Goal: Information Seeking & Learning: Learn about a topic

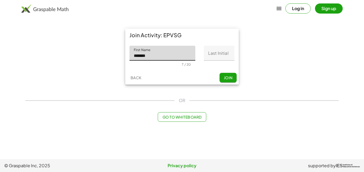
type input "*******"
click at [214, 54] on input "Last Initial" at bounding box center [219, 53] width 31 height 15
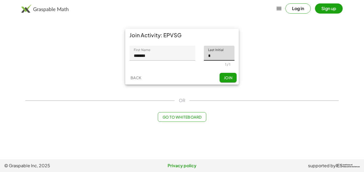
type input "*"
click at [228, 80] on span "Join" at bounding box center [227, 77] width 9 height 5
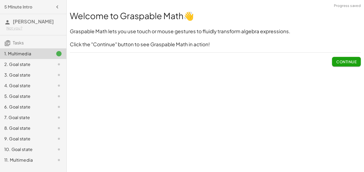
click at [348, 60] on span "Continue" at bounding box center [346, 61] width 20 height 5
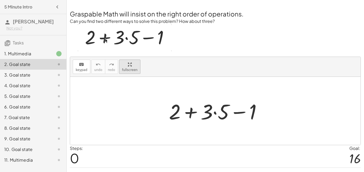
click at [0, 0] on div "Graspable Math will insist on the right order of operations. Can you find two d…" at bounding box center [0, 0] width 0 height 0
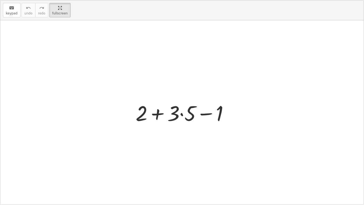
click at [191, 129] on div at bounding box center [181, 112] width 363 height 184
click at [176, 119] on div at bounding box center [184, 112] width 102 height 27
drag, startPoint x: 176, startPoint y: 119, endPoint x: 162, endPoint y: 129, distance: 16.6
click at [162, 129] on div "· 3 + 2 + · 3 · 5 − 1" at bounding box center [181, 112] width 363 height 184
drag, startPoint x: 176, startPoint y: 119, endPoint x: 193, endPoint y: 118, distance: 17.9
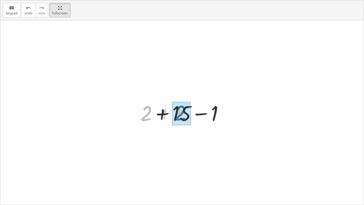
drag, startPoint x: 148, startPoint y: 113, endPoint x: 182, endPoint y: 112, distance: 34.1
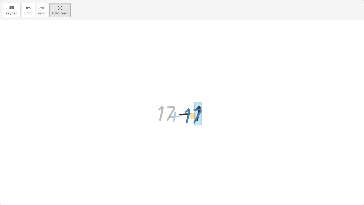
drag, startPoint x: 172, startPoint y: 113, endPoint x: 199, endPoint y: 115, distance: 27.2
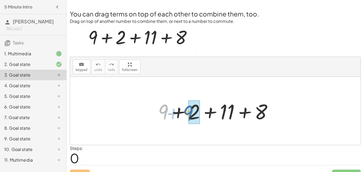
drag, startPoint x: 166, startPoint y: 97, endPoint x: 195, endPoint y: 100, distance: 28.9
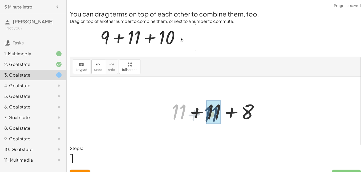
drag, startPoint x: 176, startPoint y: 99, endPoint x: 210, endPoint y: 100, distance: 34.9
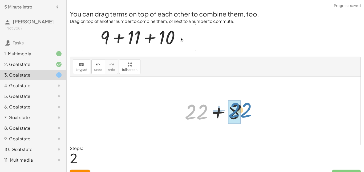
drag, startPoint x: 195, startPoint y: 98, endPoint x: 238, endPoint y: 96, distance: 42.9
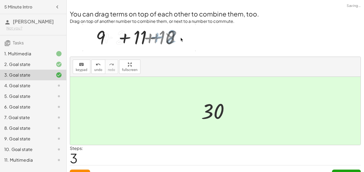
click at [342, 172] on span "Continue" at bounding box center [346, 174] width 20 height 5
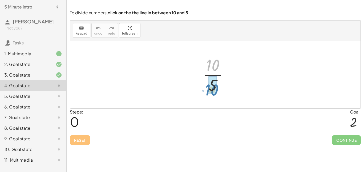
drag, startPoint x: 213, startPoint y: 67, endPoint x: 212, endPoint y: 91, distance: 24.0
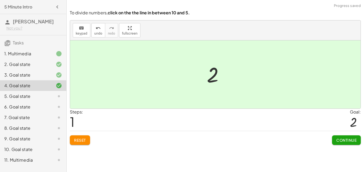
click at [339, 141] on span "Continue" at bounding box center [346, 140] width 20 height 5
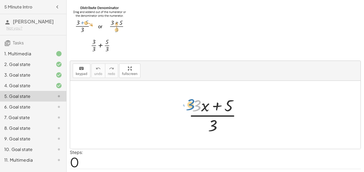
drag, startPoint x: 197, startPoint y: 64, endPoint x: 195, endPoint y: 65, distance: 2.8
click at [195, 95] on div at bounding box center [217, 115] width 62 height 41
drag, startPoint x: 214, startPoint y: 88, endPoint x: 254, endPoint y: 76, distance: 41.6
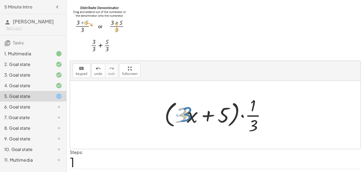
click at [180, 95] on div at bounding box center [217, 115] width 111 height 41
click at [192, 95] on div at bounding box center [217, 115] width 111 height 41
click at [187, 95] on div at bounding box center [217, 115] width 111 height 41
drag, startPoint x: 223, startPoint y: 75, endPoint x: 228, endPoint y: 76, distance: 4.4
click at [228, 95] on div at bounding box center [217, 115] width 111 height 41
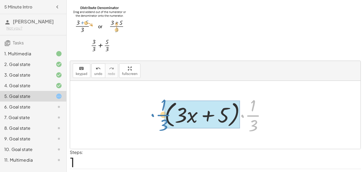
drag, startPoint x: 252, startPoint y: 75, endPoint x: 162, endPoint y: 75, distance: 89.5
click at [162, 95] on div at bounding box center [217, 115] width 111 height 41
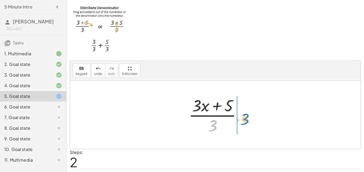
drag, startPoint x: 215, startPoint y: 85, endPoint x: 247, endPoint y: 76, distance: 33.3
click at [247, 95] on div at bounding box center [217, 115] width 62 height 41
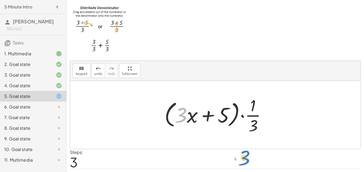
drag, startPoint x: 182, startPoint y: 77, endPoint x: 244, endPoint y: 122, distance: 76.8
drag, startPoint x: 180, startPoint y: 73, endPoint x: 257, endPoint y: 76, distance: 76.5
click at [257, 95] on div at bounding box center [217, 115] width 111 height 41
drag, startPoint x: 182, startPoint y: 75, endPoint x: 236, endPoint y: 75, distance: 53.5
click at [236, 95] on div at bounding box center [217, 115] width 111 height 41
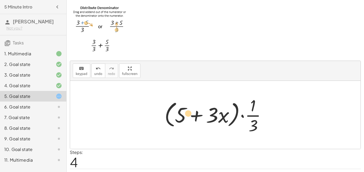
drag, startPoint x: 182, startPoint y: 75, endPoint x: 189, endPoint y: 74, distance: 7.9
click at [189, 95] on div at bounding box center [217, 115] width 111 height 41
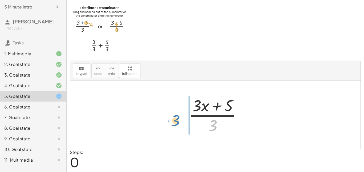
drag, startPoint x: 213, startPoint y: 84, endPoint x: 178, endPoint y: 78, distance: 35.1
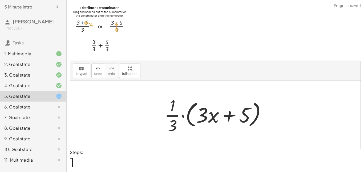
click at [199, 95] on div at bounding box center [217, 115] width 111 height 41
drag, startPoint x: 203, startPoint y: 79, endPoint x: 178, endPoint y: 92, distance: 28.6
click at [178, 95] on div at bounding box center [217, 115] width 111 height 41
drag, startPoint x: 205, startPoint y: 73, endPoint x: 160, endPoint y: 75, distance: 44.8
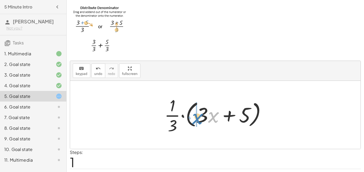
drag, startPoint x: 213, startPoint y: 76, endPoint x: 197, endPoint y: 78, distance: 16.1
click at [197, 95] on div at bounding box center [217, 115] width 111 height 41
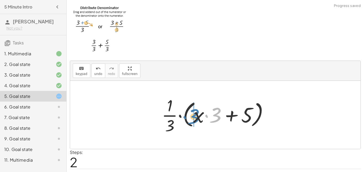
drag, startPoint x: 216, startPoint y: 75, endPoint x: 194, endPoint y: 77, distance: 21.9
click at [194, 95] on div at bounding box center [217, 115] width 116 height 41
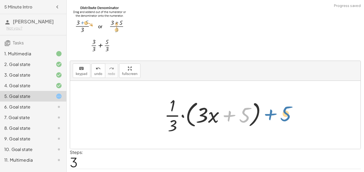
drag, startPoint x: 246, startPoint y: 72, endPoint x: 292, endPoint y: 72, distance: 46.1
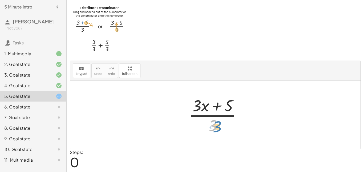
drag, startPoint x: 215, startPoint y: 85, endPoint x: 218, endPoint y: 86, distance: 3.1
click at [218, 95] on div at bounding box center [217, 115] width 62 height 41
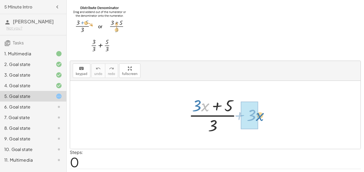
drag, startPoint x: 206, startPoint y: 66, endPoint x: 261, endPoint y: 77, distance: 56.4
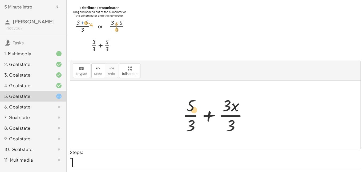
drag, startPoint x: 191, startPoint y: 66, endPoint x: 193, endPoint y: 69, distance: 3.8
click at [193, 95] on div at bounding box center [217, 115] width 75 height 41
drag, startPoint x: 230, startPoint y: 84, endPoint x: 246, endPoint y: 88, distance: 16.7
click at [246, 95] on div at bounding box center [217, 115] width 75 height 41
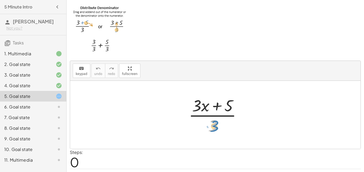
click at [211, 95] on div at bounding box center [217, 115] width 62 height 41
drag, startPoint x: 228, startPoint y: 67, endPoint x: 215, endPoint y: 87, distance: 23.5
click at [215, 95] on div at bounding box center [217, 115] width 62 height 41
drag, startPoint x: 194, startPoint y: 64, endPoint x: 210, endPoint y: 85, distance: 26.7
click at [210, 95] on div at bounding box center [217, 115] width 62 height 41
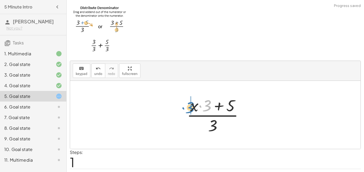
drag, startPoint x: 207, startPoint y: 64, endPoint x: 190, endPoint y: 66, distance: 17.1
click at [190, 95] on div at bounding box center [217, 115] width 66 height 41
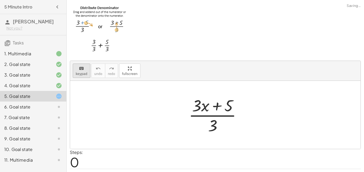
click at [74, 64] on button "keyboard keypad" at bounding box center [82, 71] width 18 height 14
click at [80, 72] on span "keypad" at bounding box center [82, 74] width 12 height 4
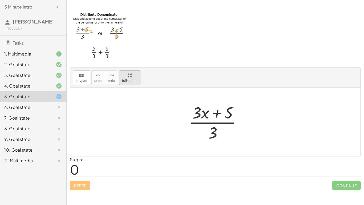
click at [132, 68] on div "keyboard keypad undo undo redo redo fullscreen · ( + · 3 · x + 5 ) · 3 ×" at bounding box center [215, 112] width 290 height 88
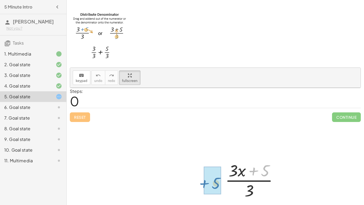
drag, startPoint x: 192, startPoint y: 105, endPoint x: 143, endPoint y: 119, distance: 50.9
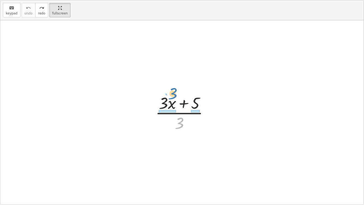
drag, startPoint x: 182, startPoint y: 123, endPoint x: 175, endPoint y: 94, distance: 30.3
click at [175, 94] on div at bounding box center [184, 112] width 62 height 41
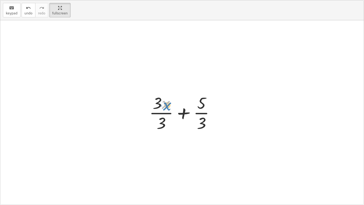
click at [168, 106] on div at bounding box center [183, 112] width 75 height 41
drag, startPoint x: 158, startPoint y: 113, endPoint x: 161, endPoint y: 115, distance: 3.3
click at [161, 115] on div at bounding box center [183, 112] width 75 height 41
click at [162, 115] on div at bounding box center [183, 112] width 75 height 41
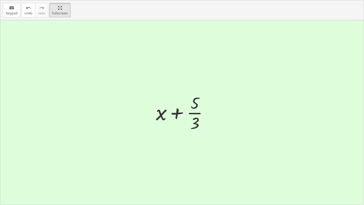
click at [197, 114] on div at bounding box center [184, 112] width 62 height 41
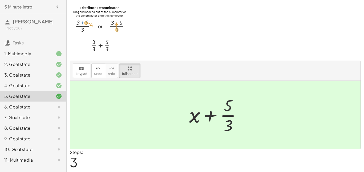
click at [344, 136] on div at bounding box center [215, 131] width 290 height 101
click at [345, 138] on div at bounding box center [215, 131] width 290 height 101
click at [349, 138] on div at bounding box center [215, 131] width 290 height 101
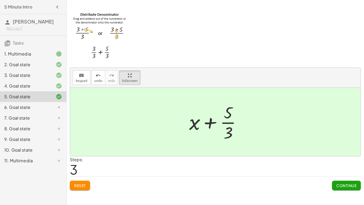
click at [347, 138] on div at bounding box center [215, 138] width 290 height 101
click at [81, 138] on div at bounding box center [215, 138] width 290 height 101
click at [87, 172] on button "Reset" at bounding box center [80, 185] width 20 height 10
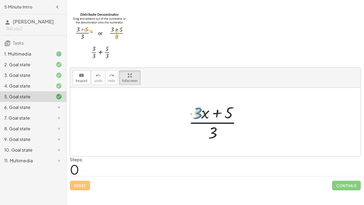
click at [201, 101] on div at bounding box center [217, 121] width 62 height 41
drag, startPoint x: 216, startPoint y: 87, endPoint x: 187, endPoint y: 75, distance: 31.3
click at [187, 101] on div at bounding box center [217, 121] width 62 height 41
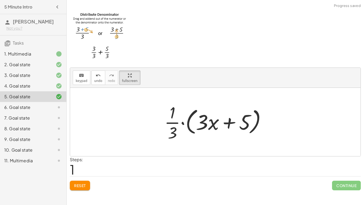
click at [83, 136] on div at bounding box center [215, 138] width 290 height 101
click at [85, 138] on div at bounding box center [215, 138] width 290 height 101
click at [81, 141] on div at bounding box center [215, 138] width 290 height 101
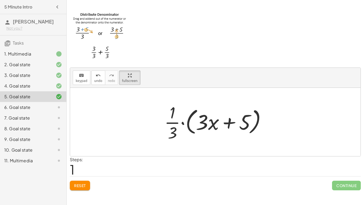
click at [81, 141] on div at bounding box center [215, 138] width 290 height 101
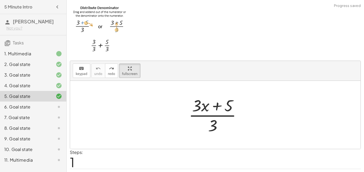
click at [81, 140] on div at bounding box center [215, 131] width 290 height 101
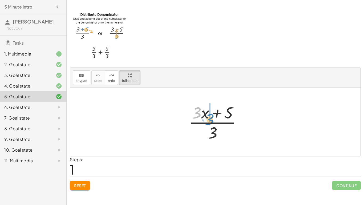
drag, startPoint x: 199, startPoint y: 66, endPoint x: 211, endPoint y: 72, distance: 14.2
click at [211, 101] on div at bounding box center [217, 121] width 62 height 41
click at [86, 134] on div at bounding box center [215, 138] width 290 height 101
click at [89, 139] on div at bounding box center [215, 138] width 290 height 101
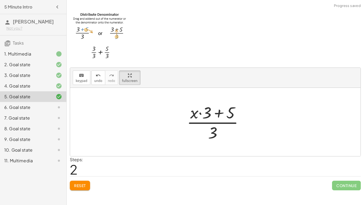
click at [89, 139] on div at bounding box center [215, 138] width 290 height 101
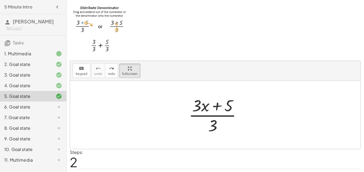
click at [84, 139] on div at bounding box center [215, 131] width 290 height 101
click at [215, 95] on div at bounding box center [217, 115] width 62 height 41
click at [224, 95] on div at bounding box center [217, 115] width 62 height 41
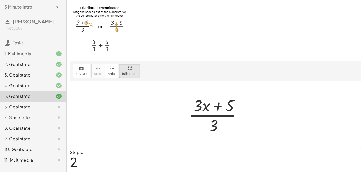
click at [226, 95] on div at bounding box center [217, 115] width 62 height 41
click at [208, 95] on div at bounding box center [217, 115] width 62 height 41
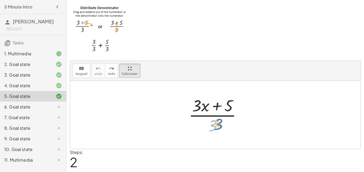
drag, startPoint x: 214, startPoint y: 85, endPoint x: 220, endPoint y: 84, distance: 5.7
click at [220, 95] on div at bounding box center [217, 115] width 62 height 41
drag, startPoint x: 230, startPoint y: 67, endPoint x: 217, endPoint y: 79, distance: 17.5
click at [217, 95] on div at bounding box center [217, 115] width 62 height 41
drag, startPoint x: 214, startPoint y: 82, endPoint x: 217, endPoint y: 70, distance: 12.3
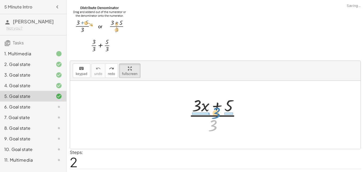
click at [217, 95] on div at bounding box center [217, 115] width 62 height 41
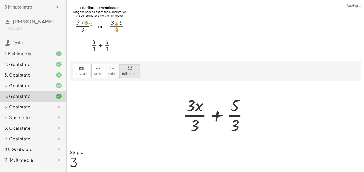
click at [201, 95] on div at bounding box center [217, 115] width 75 height 41
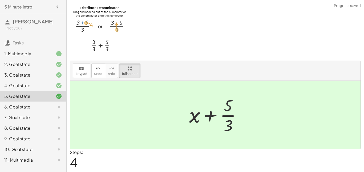
click at [335, 138] on div at bounding box center [215, 131] width 290 height 101
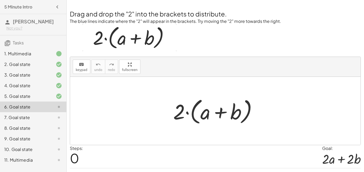
click at [187, 98] on div at bounding box center [216, 111] width 93 height 31
drag, startPoint x: 207, startPoint y: 100, endPoint x: 187, endPoint y: 99, distance: 20.2
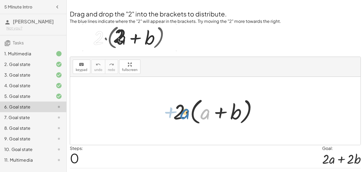
click at [187, 99] on div at bounding box center [216, 111] width 93 height 31
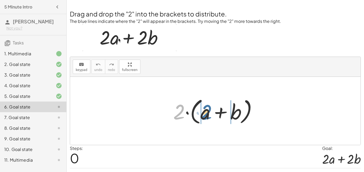
drag, startPoint x: 179, startPoint y: 100, endPoint x: 207, endPoint y: 100, distance: 28.0
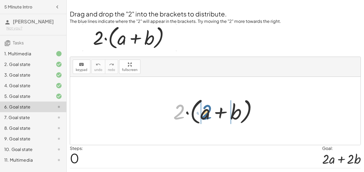
click at [207, 100] on div at bounding box center [216, 111] width 93 height 31
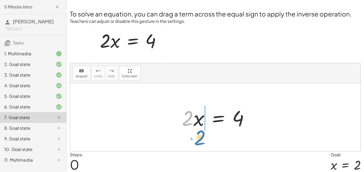
drag, startPoint x: 188, startPoint y: 100, endPoint x: 201, endPoint y: 120, distance: 23.8
click at [201, 120] on div "· 2 · 2 · x = 4" at bounding box center [215, 117] width 290 height 68
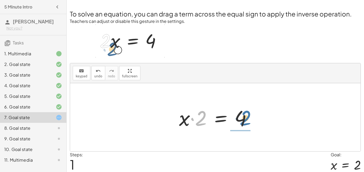
drag, startPoint x: 198, startPoint y: 100, endPoint x: 243, endPoint y: 101, distance: 44.5
click at [243, 104] on div at bounding box center [217, 117] width 82 height 27
